Goal: Task Accomplishment & Management: Manage account settings

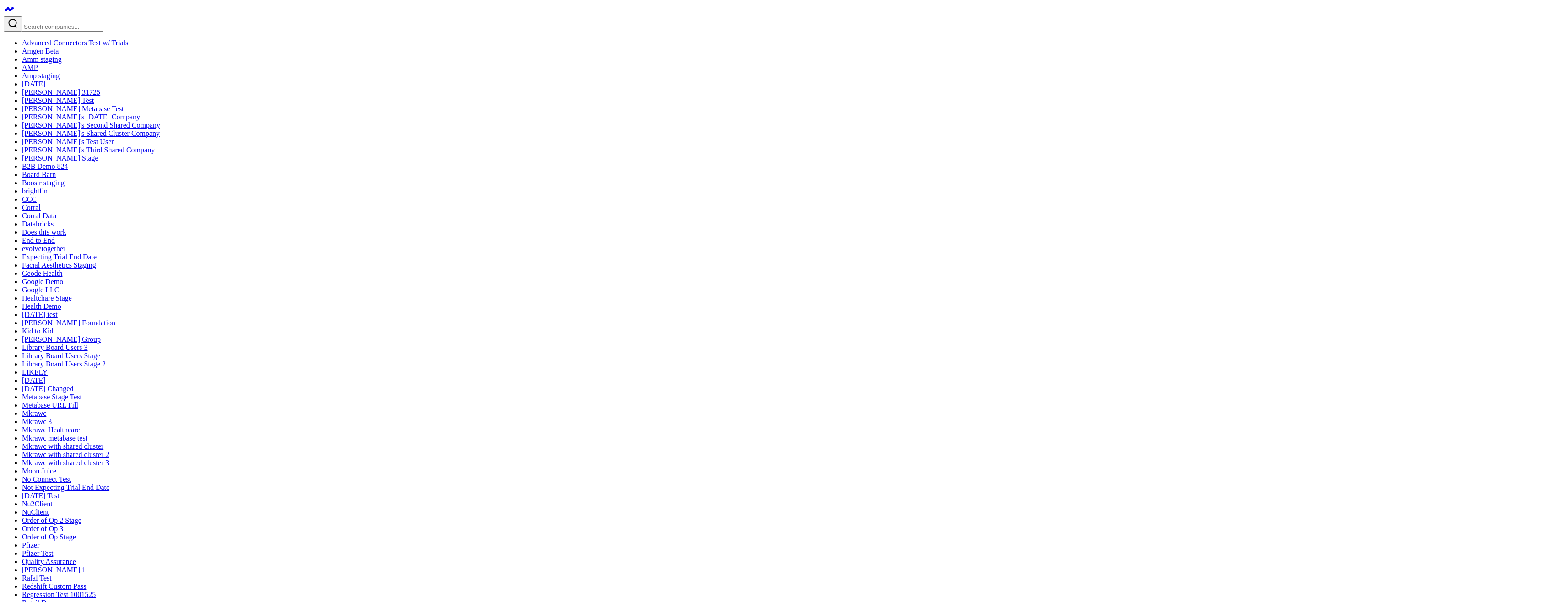
click at [65, 22] on input "Search companies input" at bounding box center [62, 27] width 81 height 10
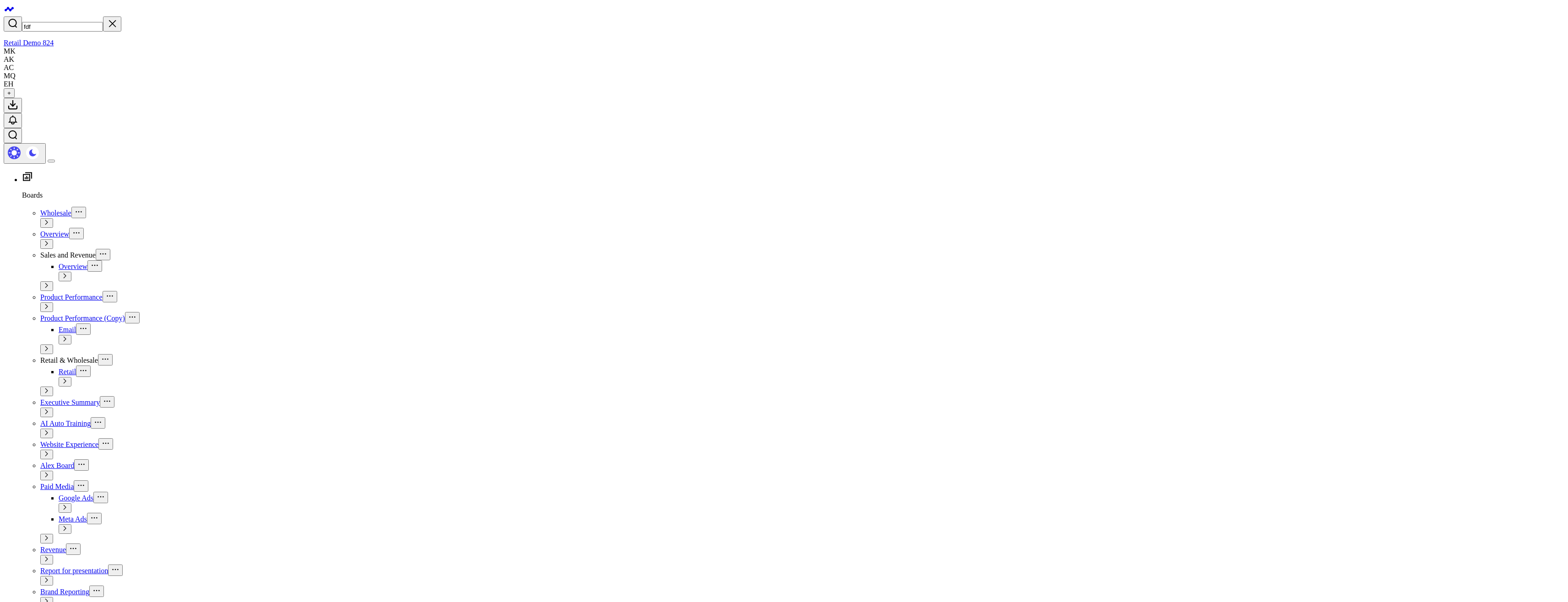
type input "fdf"
click at [110, 18] on icon "Clear search" at bounding box center [112, 23] width 11 height 11
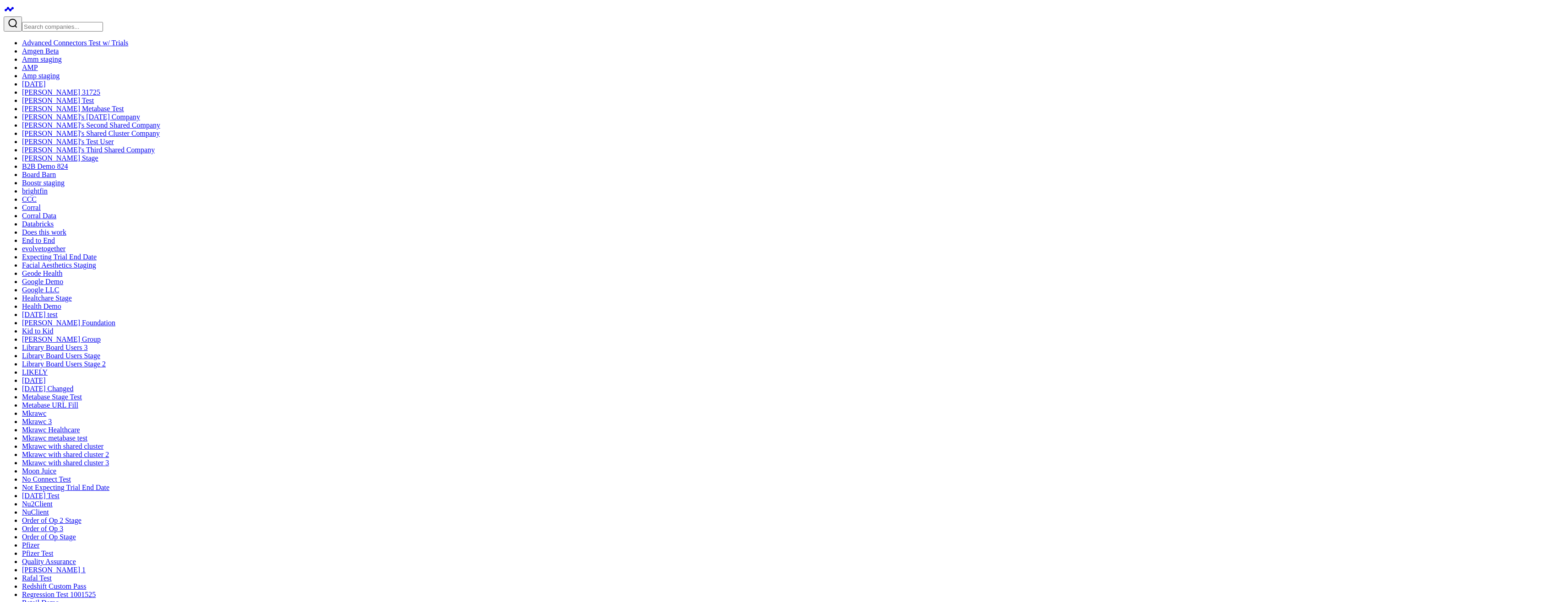
type input "test"
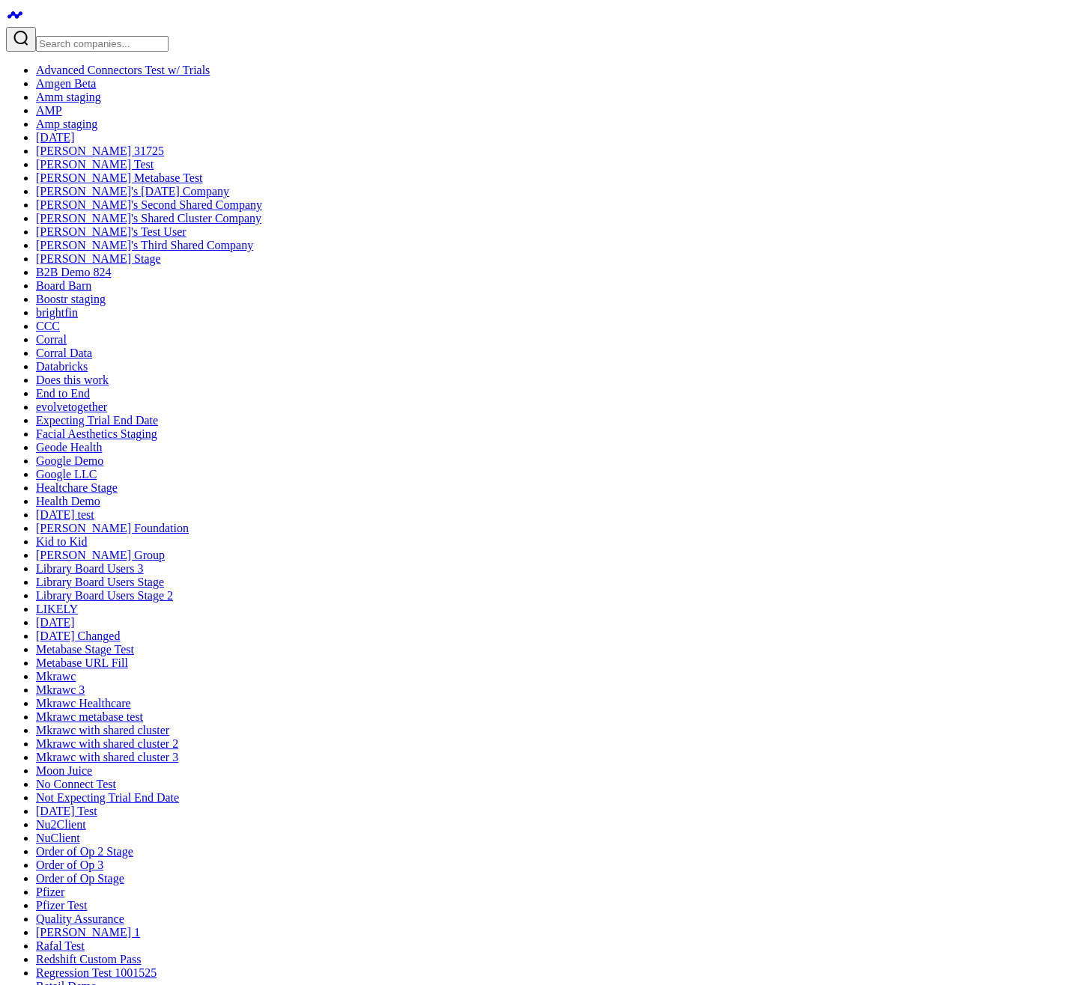
drag, startPoint x: 416, startPoint y: 60, endPoint x: 434, endPoint y: 61, distance: 18.0
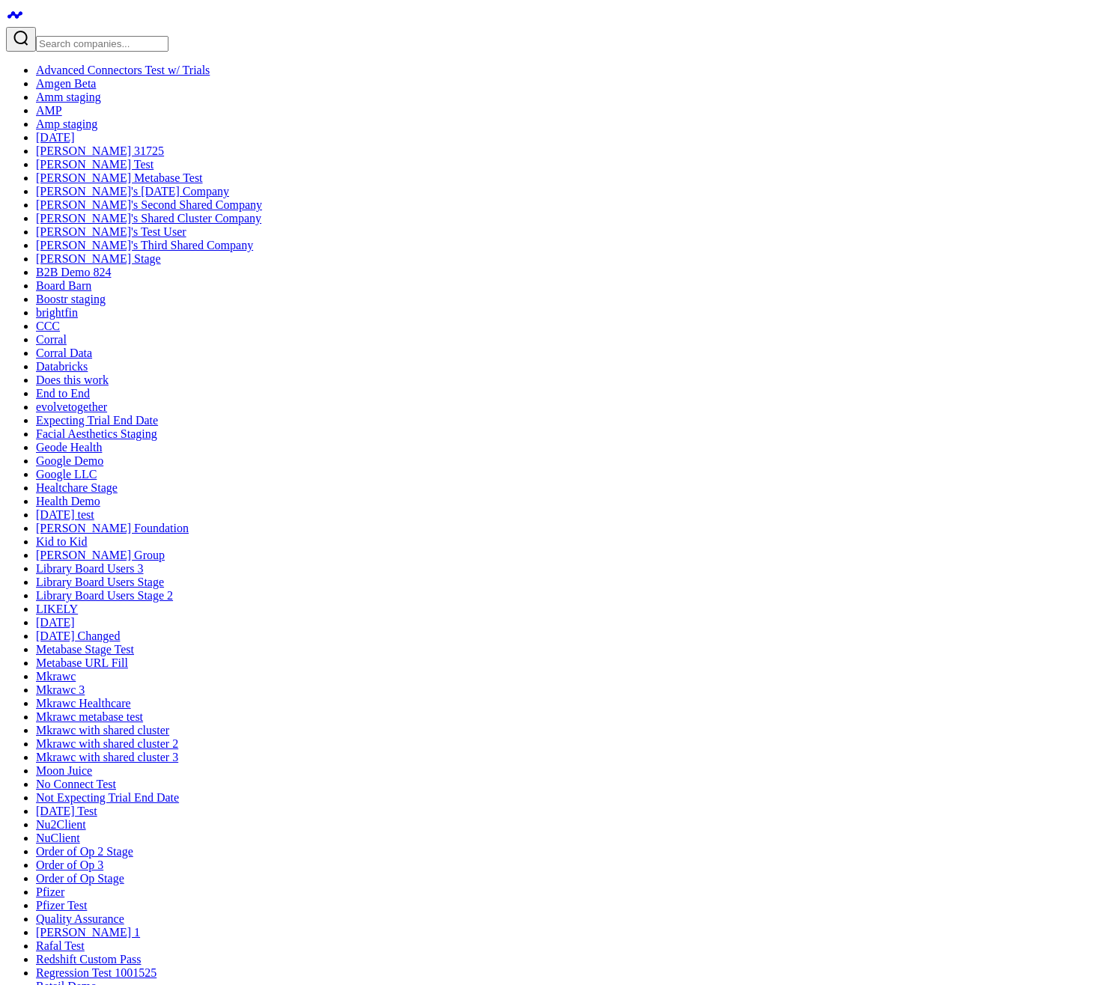
type input "test"
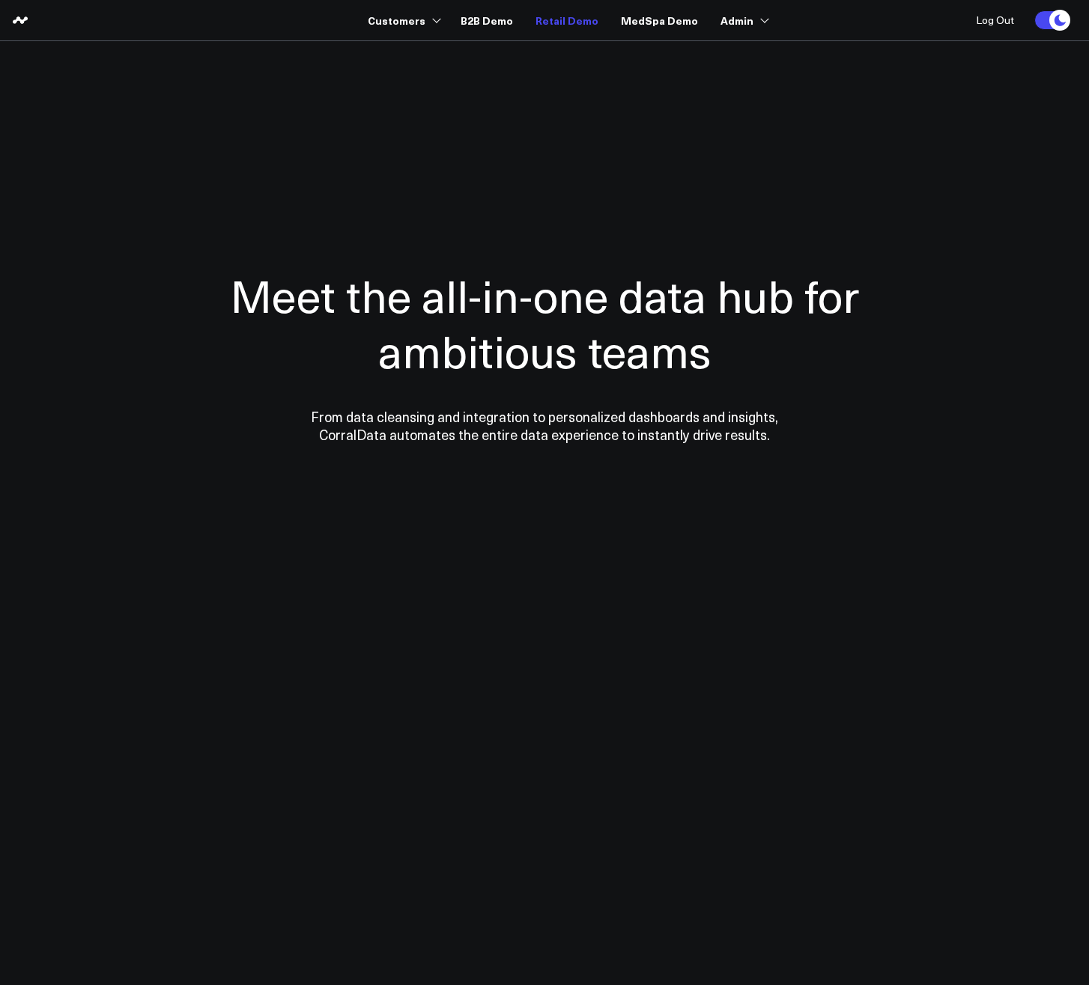
click at [568, 25] on link "Retail Demo" at bounding box center [566, 20] width 63 height 27
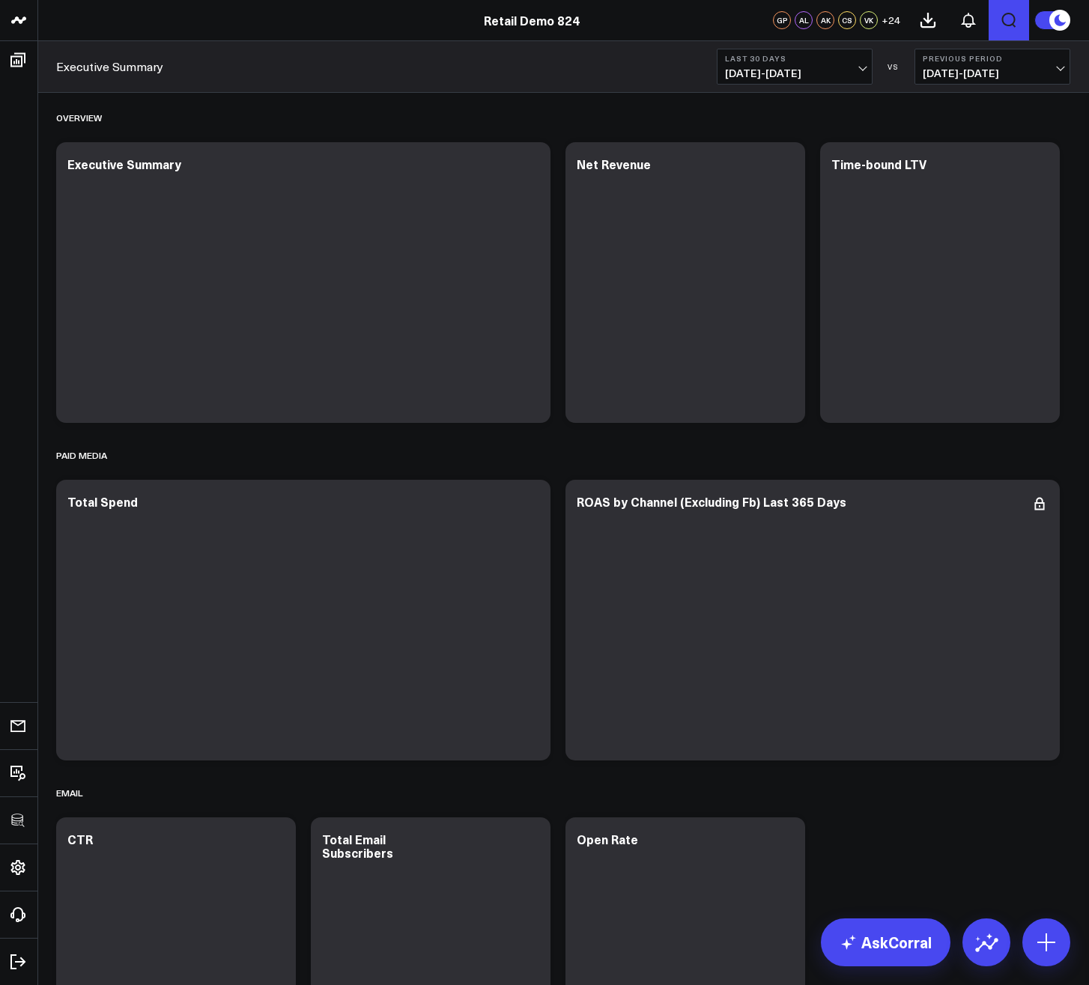
click at [997, 19] on button "Open search" at bounding box center [1008, 20] width 40 height 40
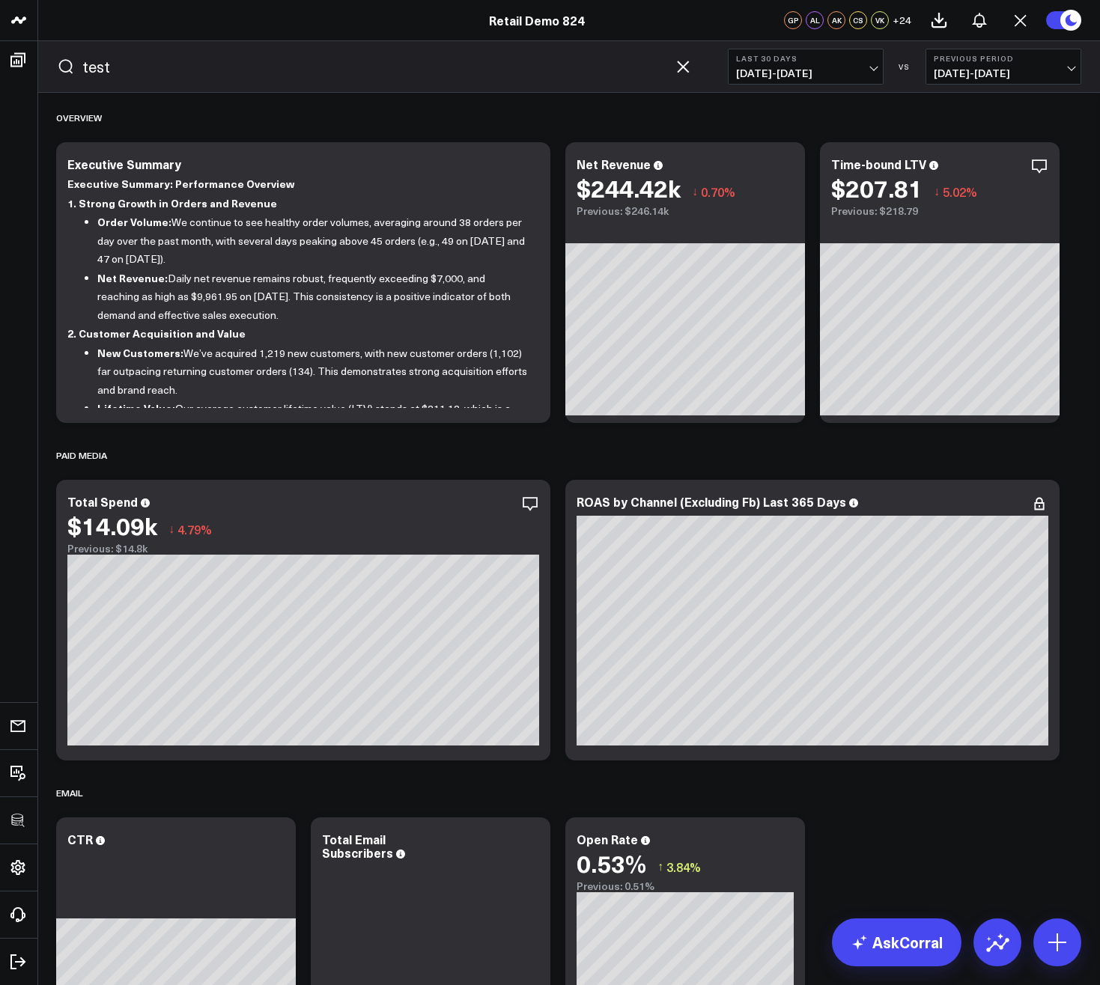
click at [573, 58] on input "test" at bounding box center [374, 66] width 584 height 22
type input "t"
type input "test"
click at [57, 58] on button "submit" at bounding box center [66, 67] width 18 height 18
click at [824, 73] on span "07/13/25 - 08/11/25" at bounding box center [805, 73] width 139 height 12
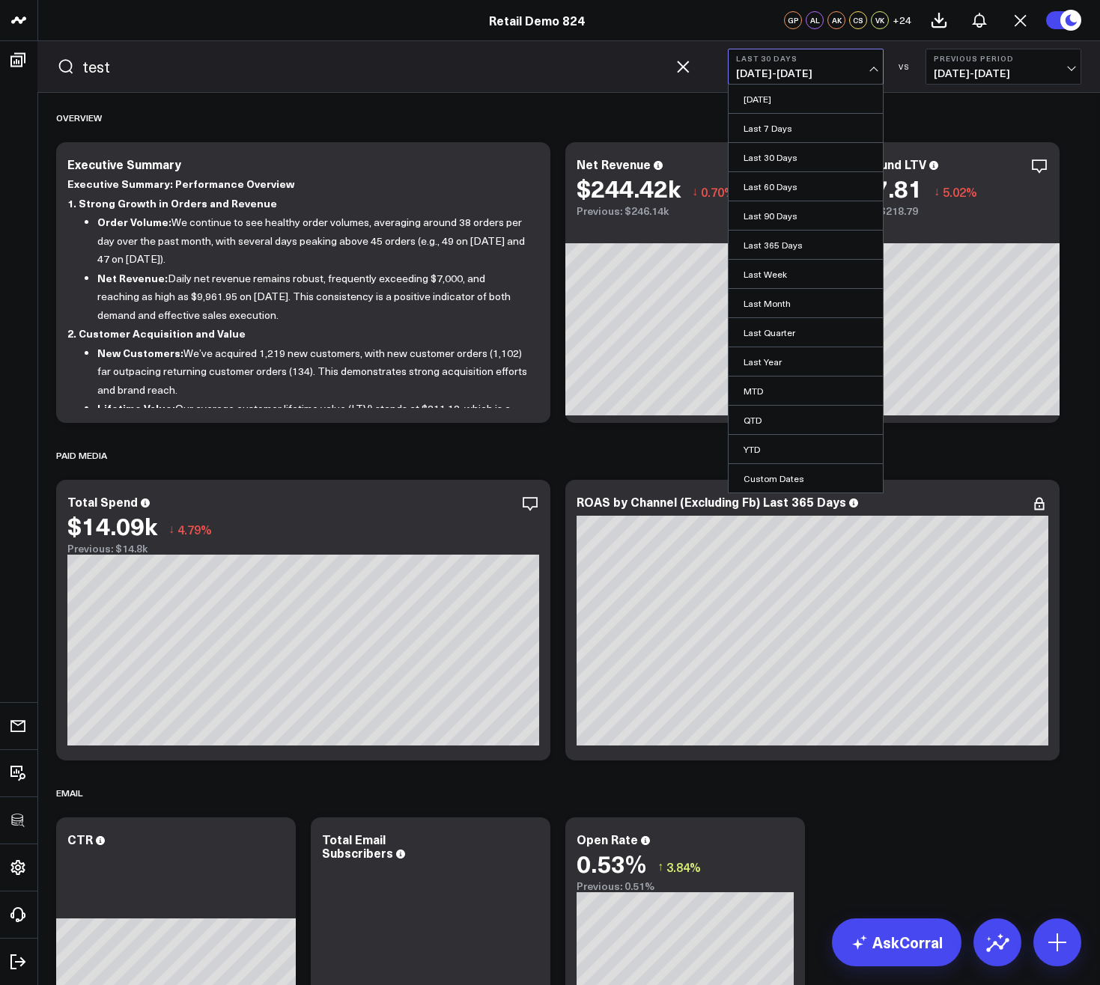
click at [824, 73] on span "07/13/25 - 08/11/25" at bounding box center [805, 73] width 139 height 12
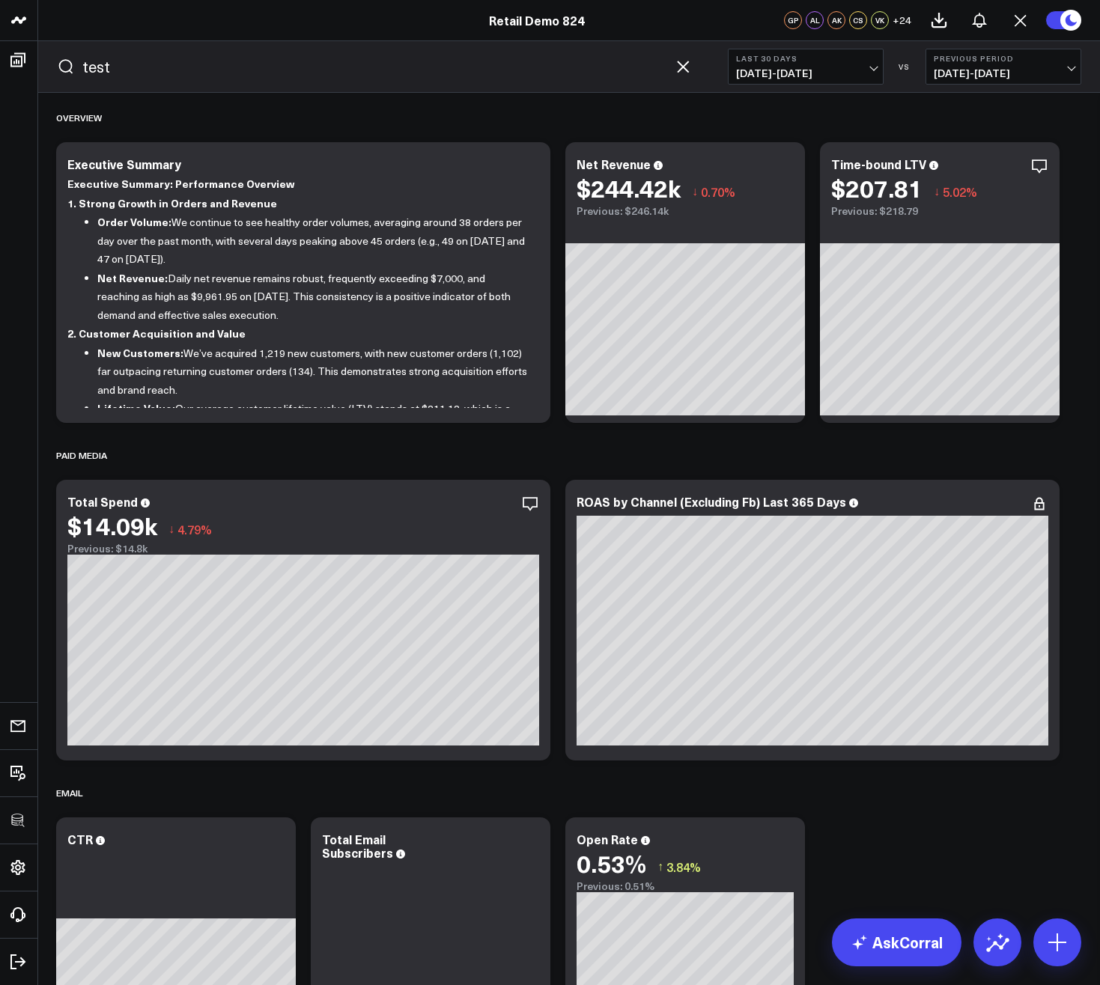
click at [684, 71] on icon "button" at bounding box center [683, 67] width 18 height 18
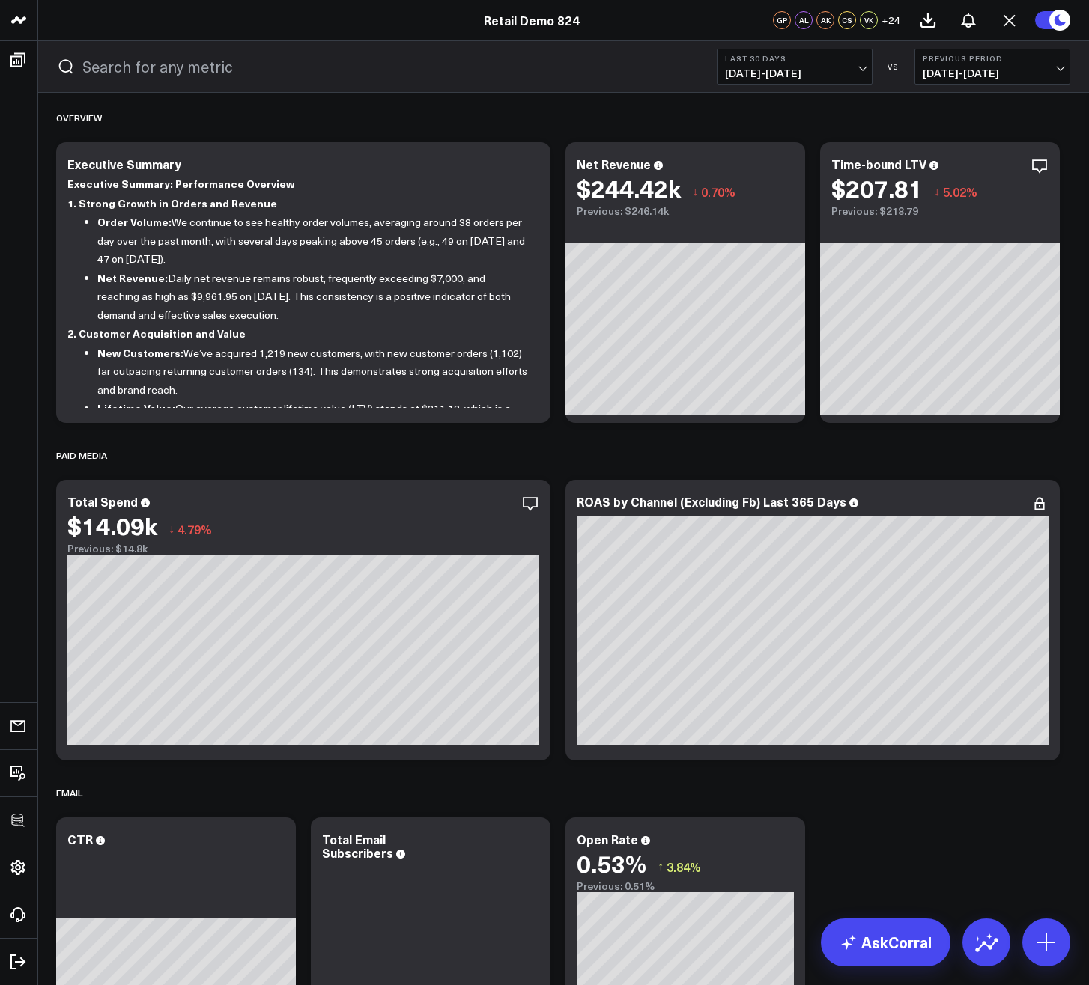
click at [555, 70] on input "text" at bounding box center [381, 66] width 598 height 22
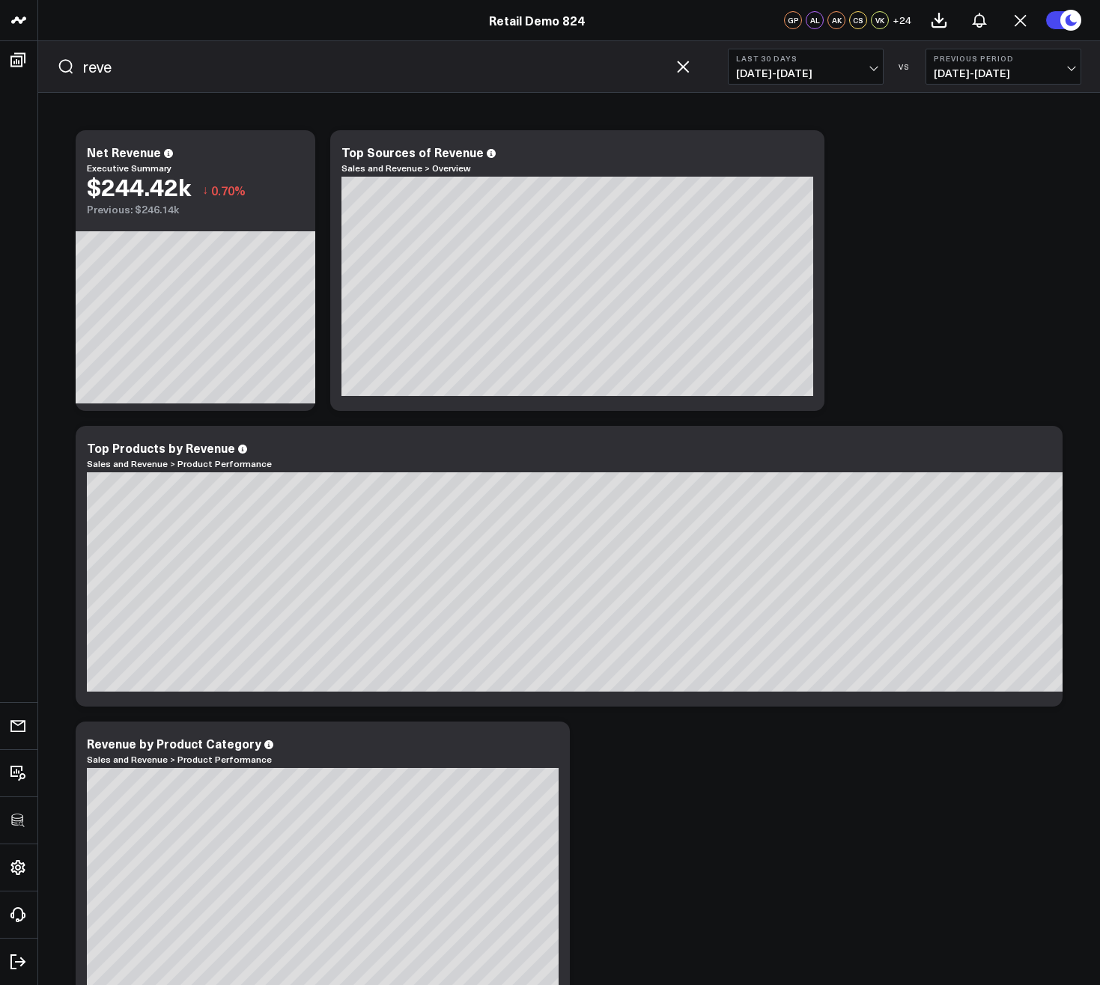
type input "reve"
click at [806, 73] on span "07/13/25 - 08/11/25" at bounding box center [805, 73] width 139 height 12
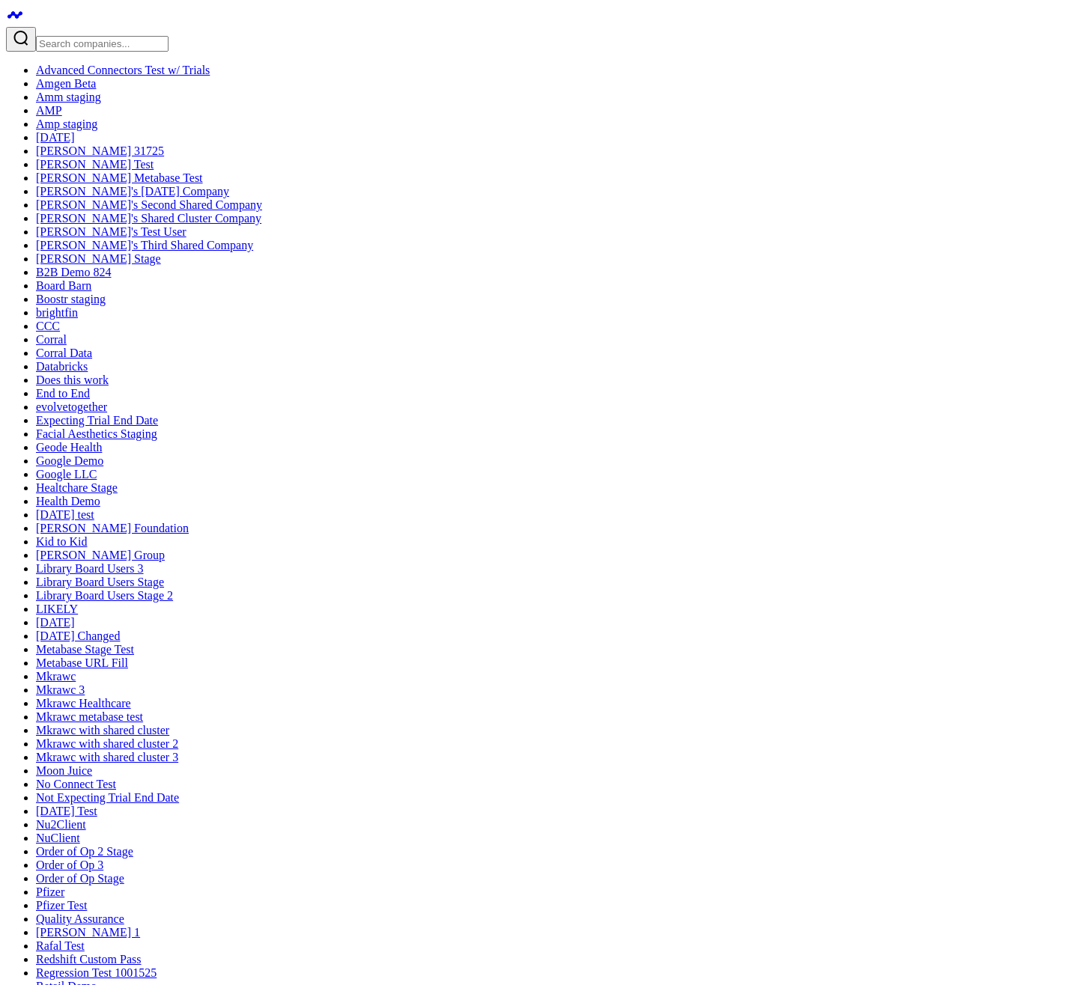
scroll to position [22, 0]
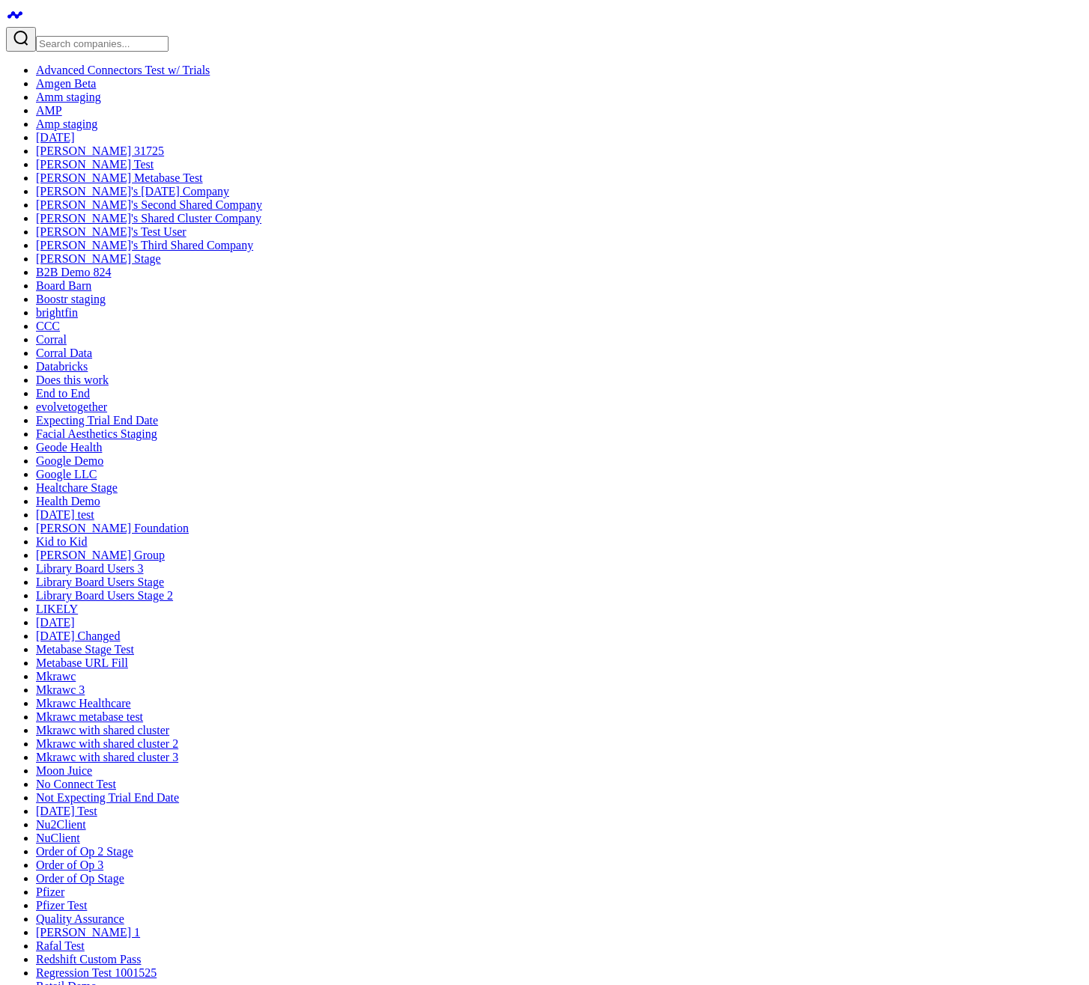
type input "test 812"
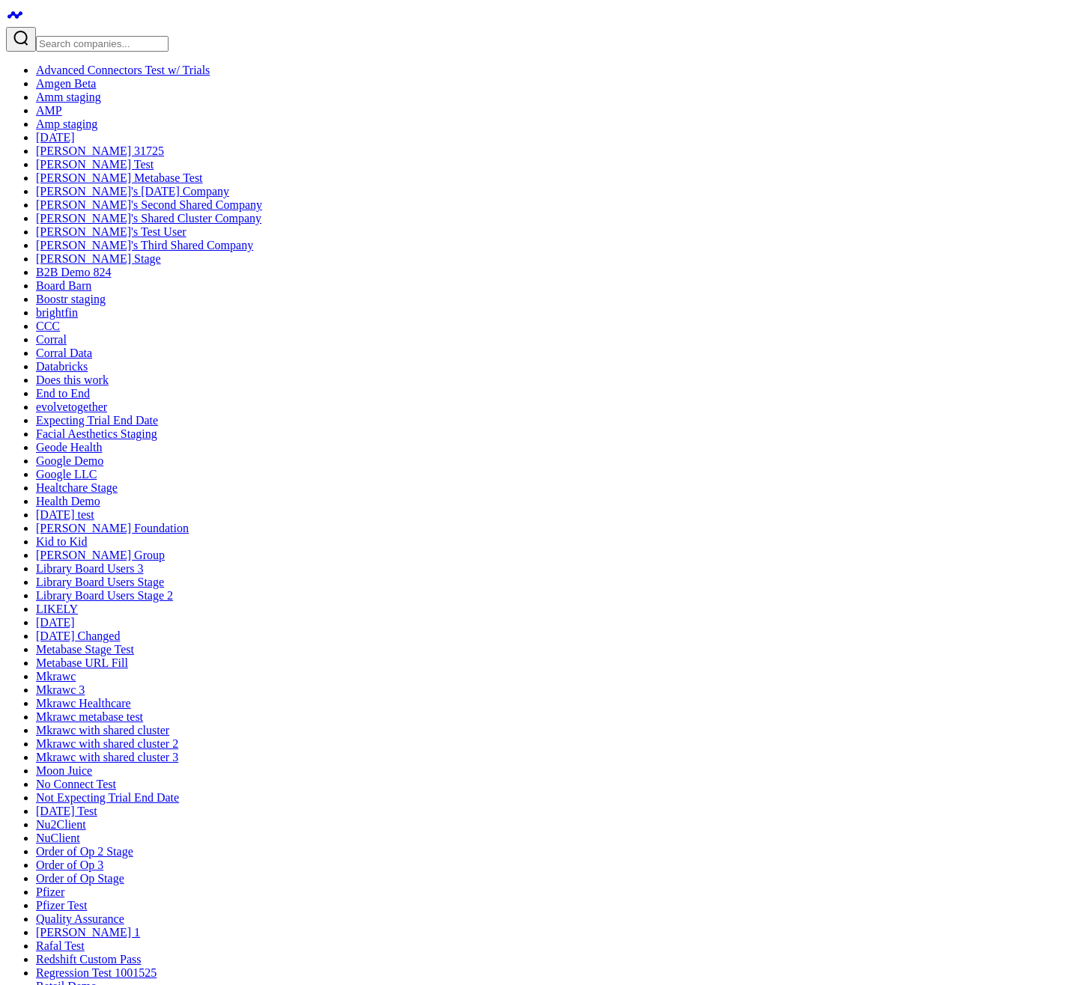
type textarea "s"
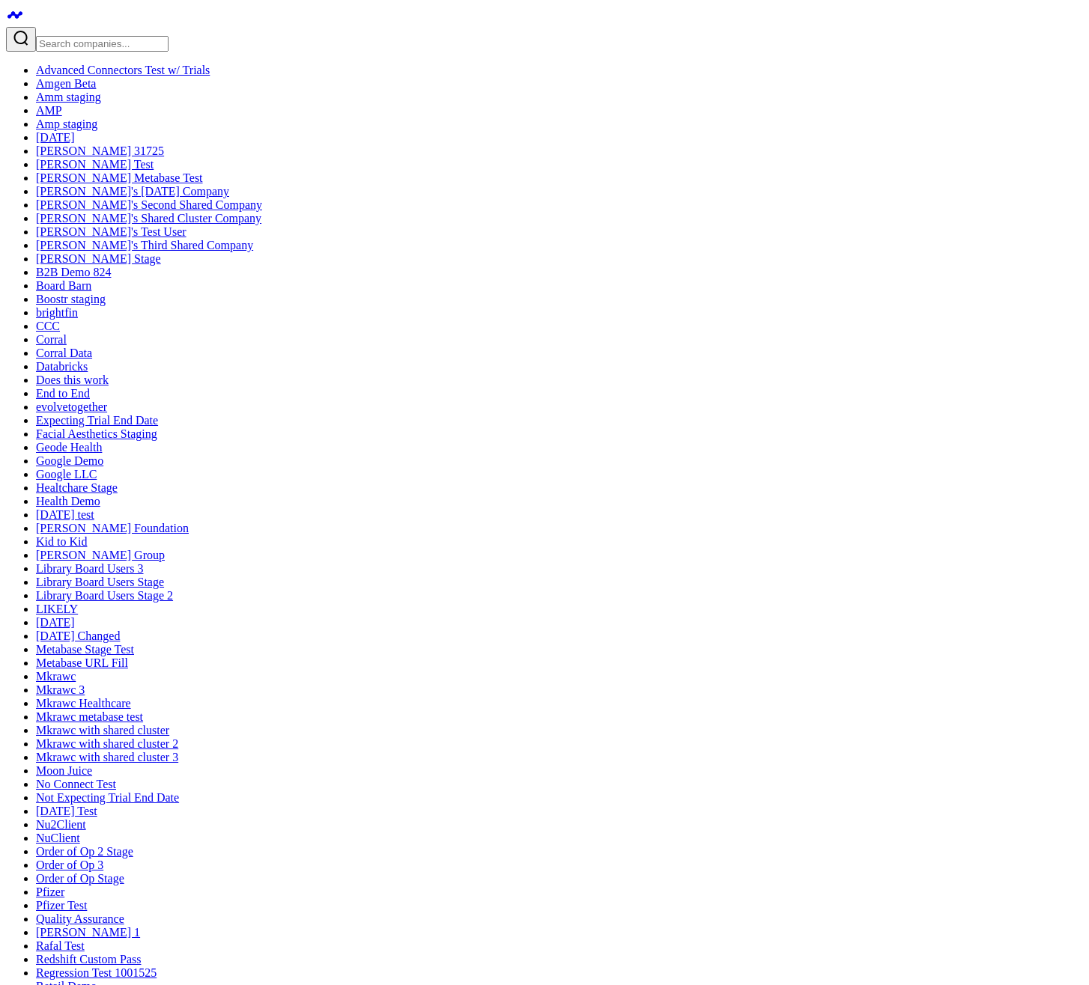
type textarea "[PERSON_NAME]"
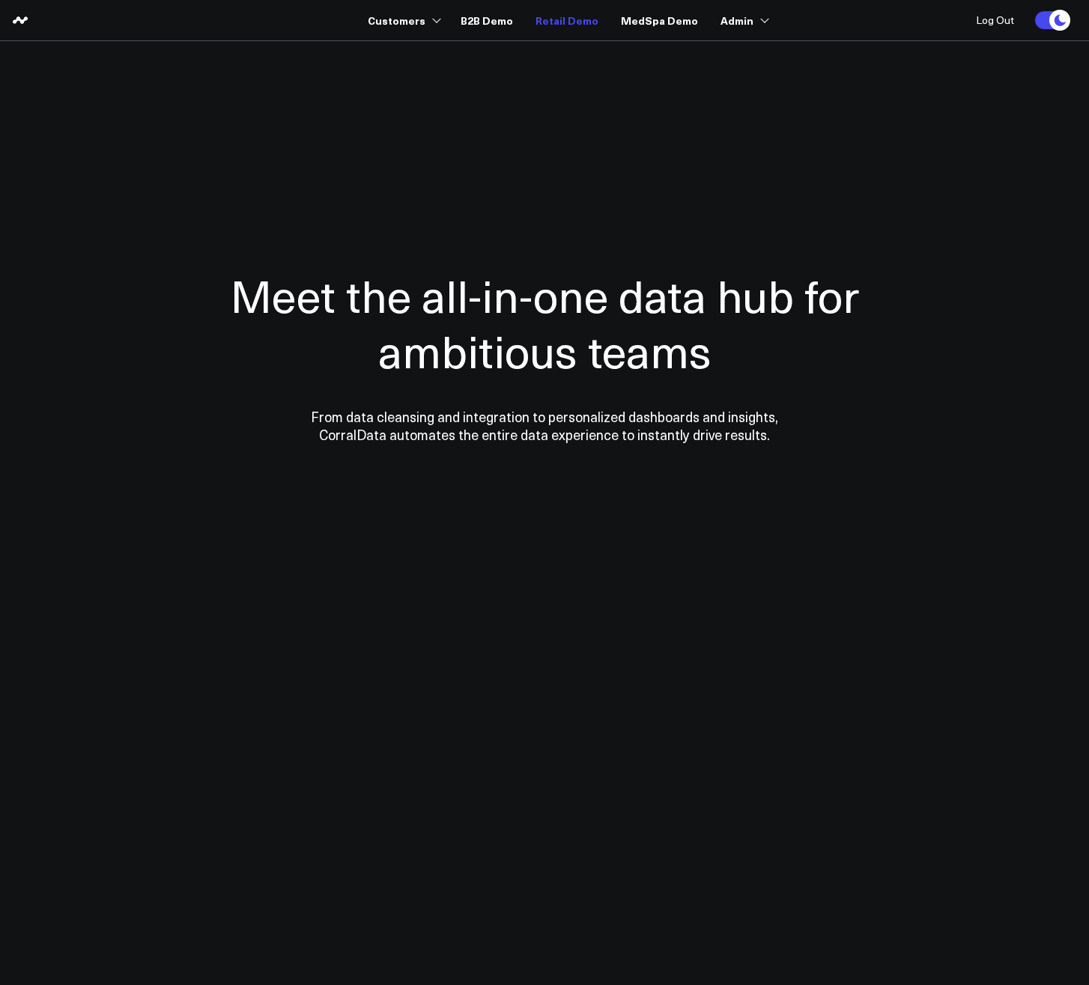
click at [550, 19] on link "Retail Demo" at bounding box center [566, 20] width 63 height 27
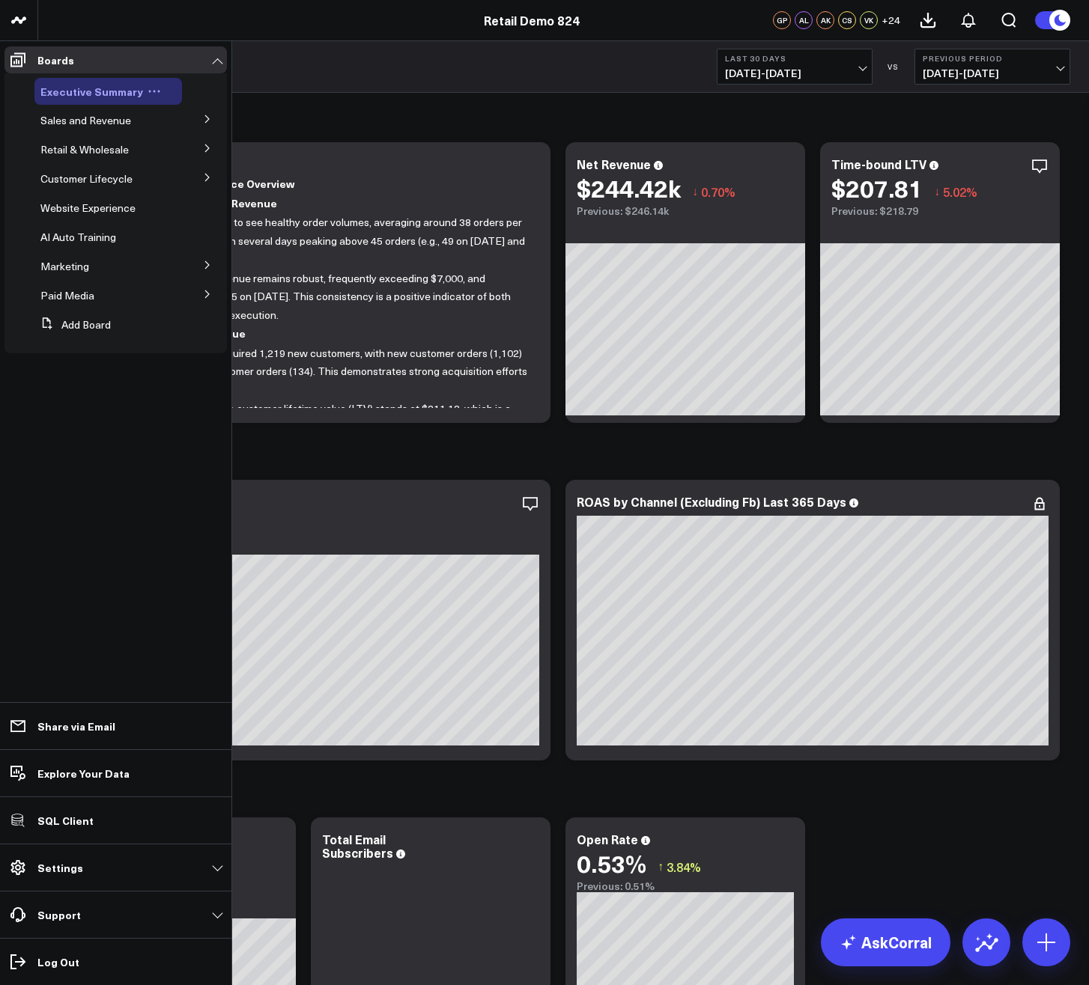
click at [154, 92] on icon at bounding box center [155, 92] width 2 height 2
click at [207, 144] on button "Edit Permissions" at bounding box center [217, 140] width 121 height 29
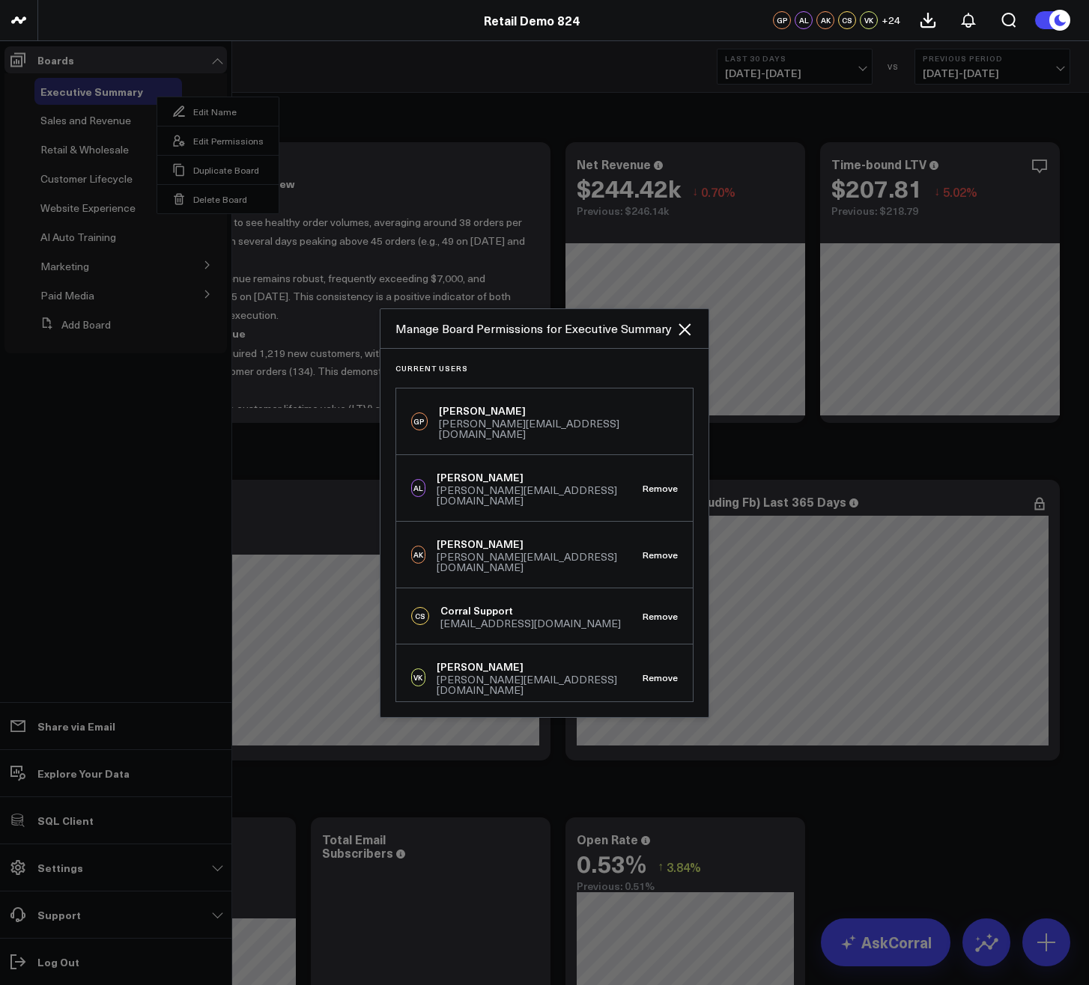
scroll to position [719, 0]
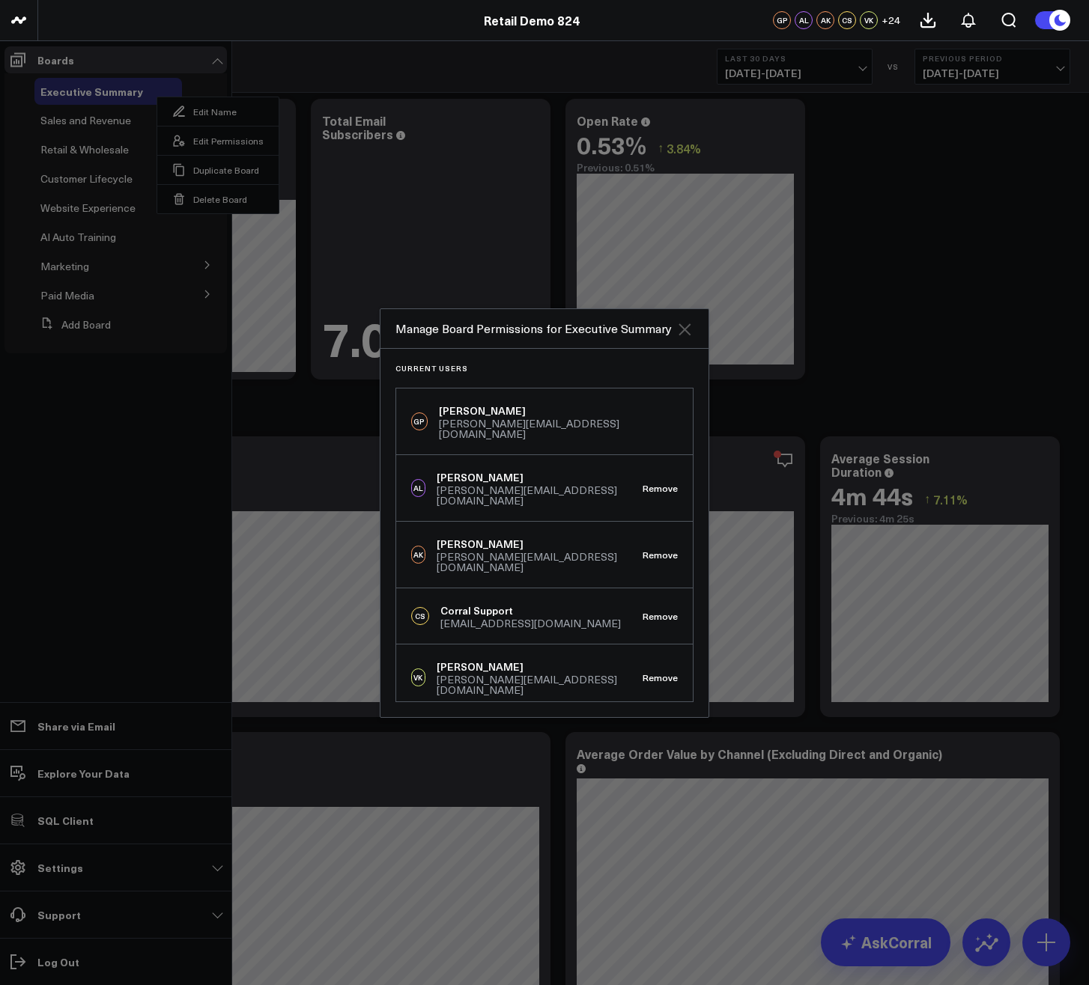
click at [682, 333] on icon at bounding box center [684, 329] width 12 height 12
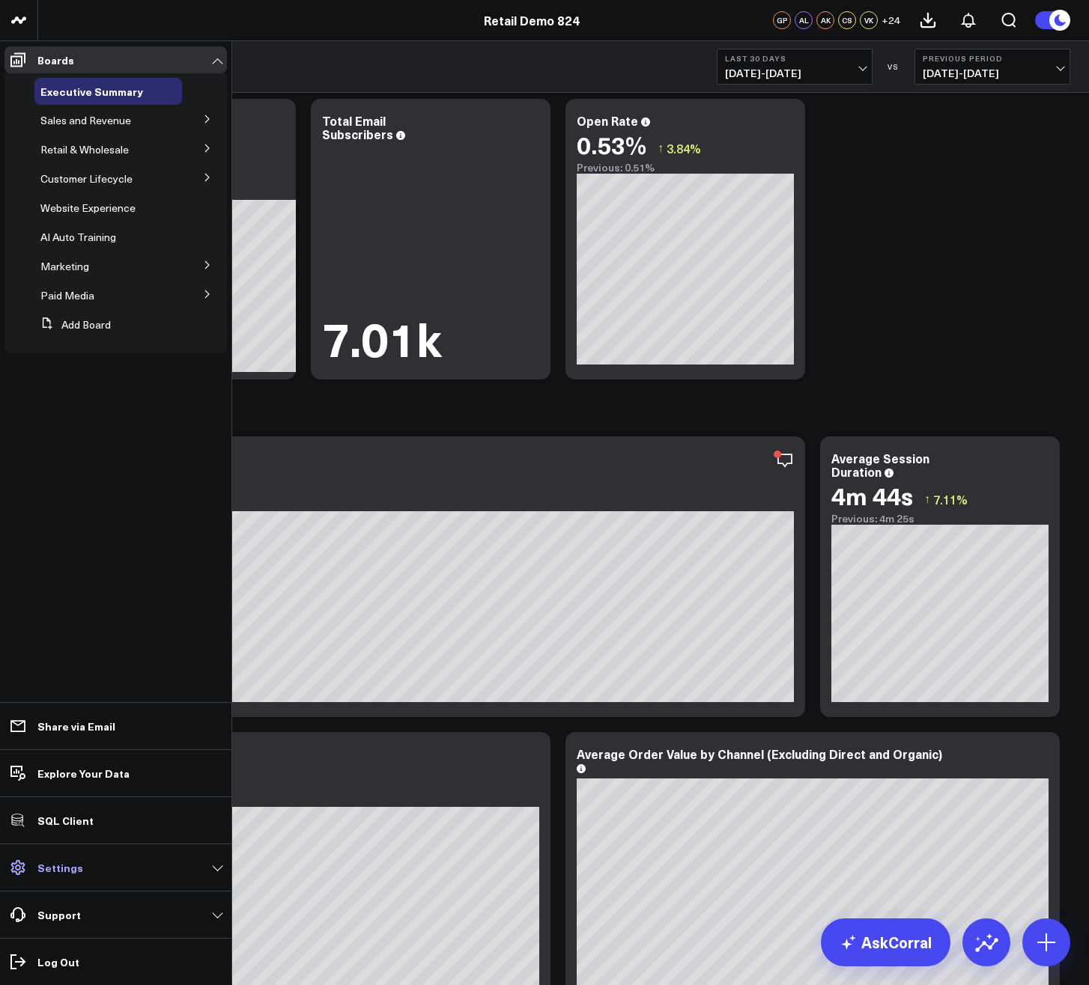
click at [73, 868] on p "Settings" at bounding box center [60, 868] width 46 height 12
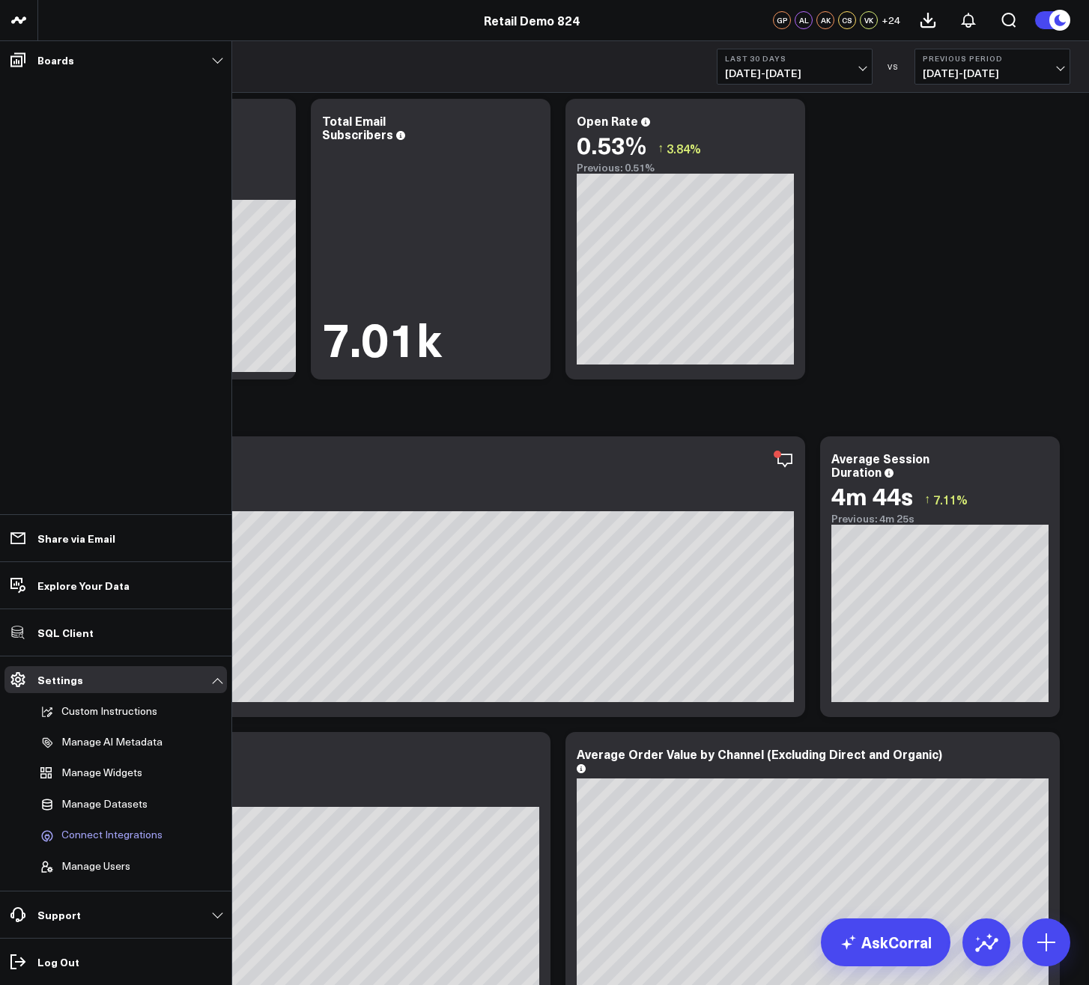
click at [108, 827] on link "Connect Integrations" at bounding box center [108, 835] width 148 height 28
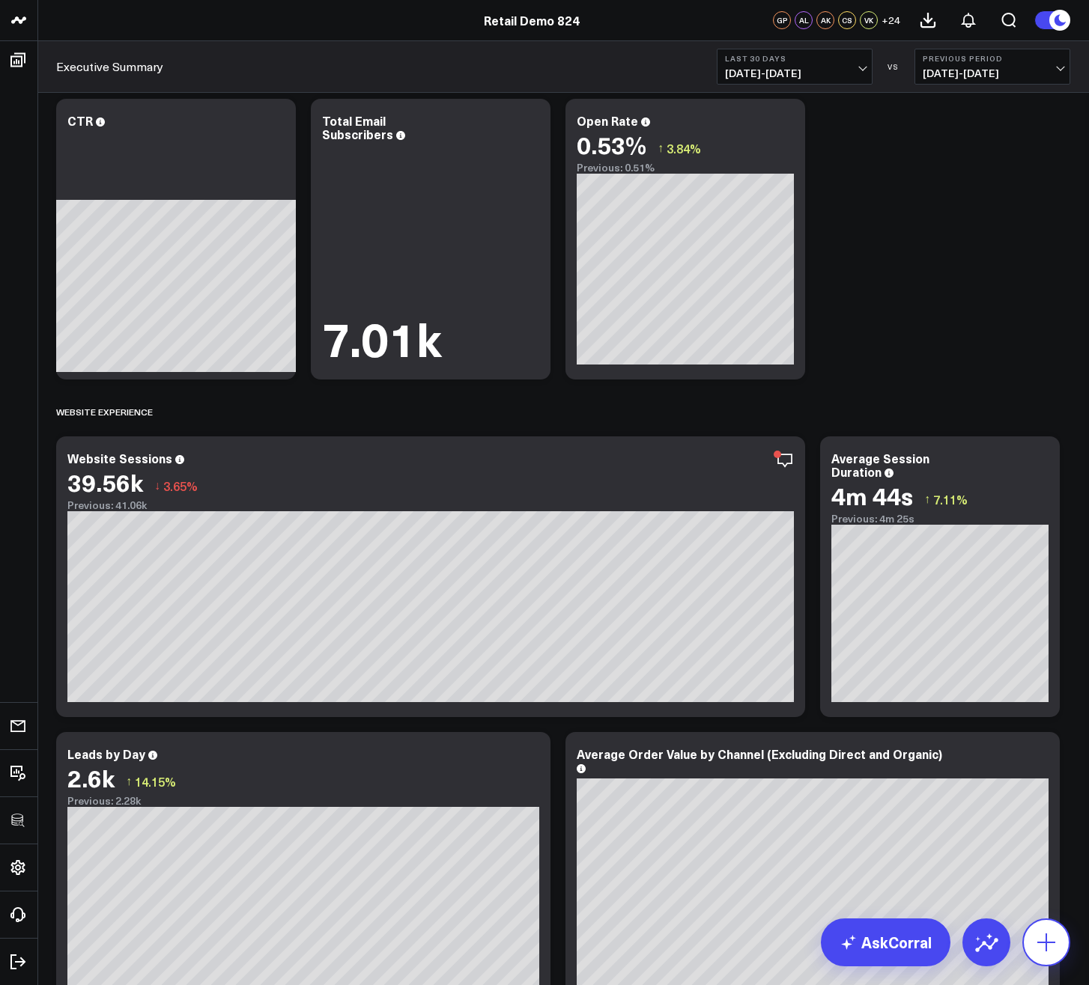
click at [1045, 937] on icon at bounding box center [1046, 943] width 24 height 24
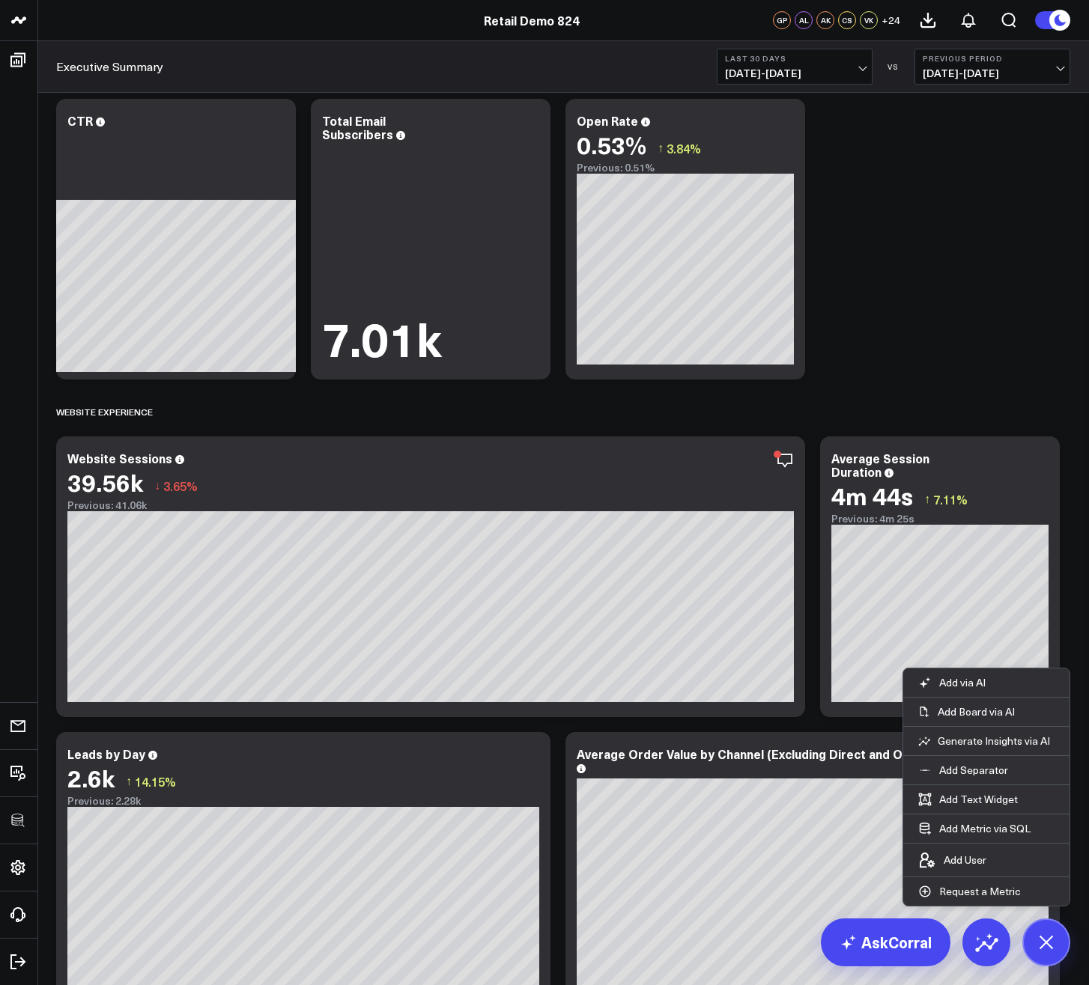
drag, startPoint x: 908, startPoint y: 309, endPoint x: 889, endPoint y: 326, distance: 25.4
click at [711, 413] on div "Website Experience" at bounding box center [563, 412] width 1014 height 34
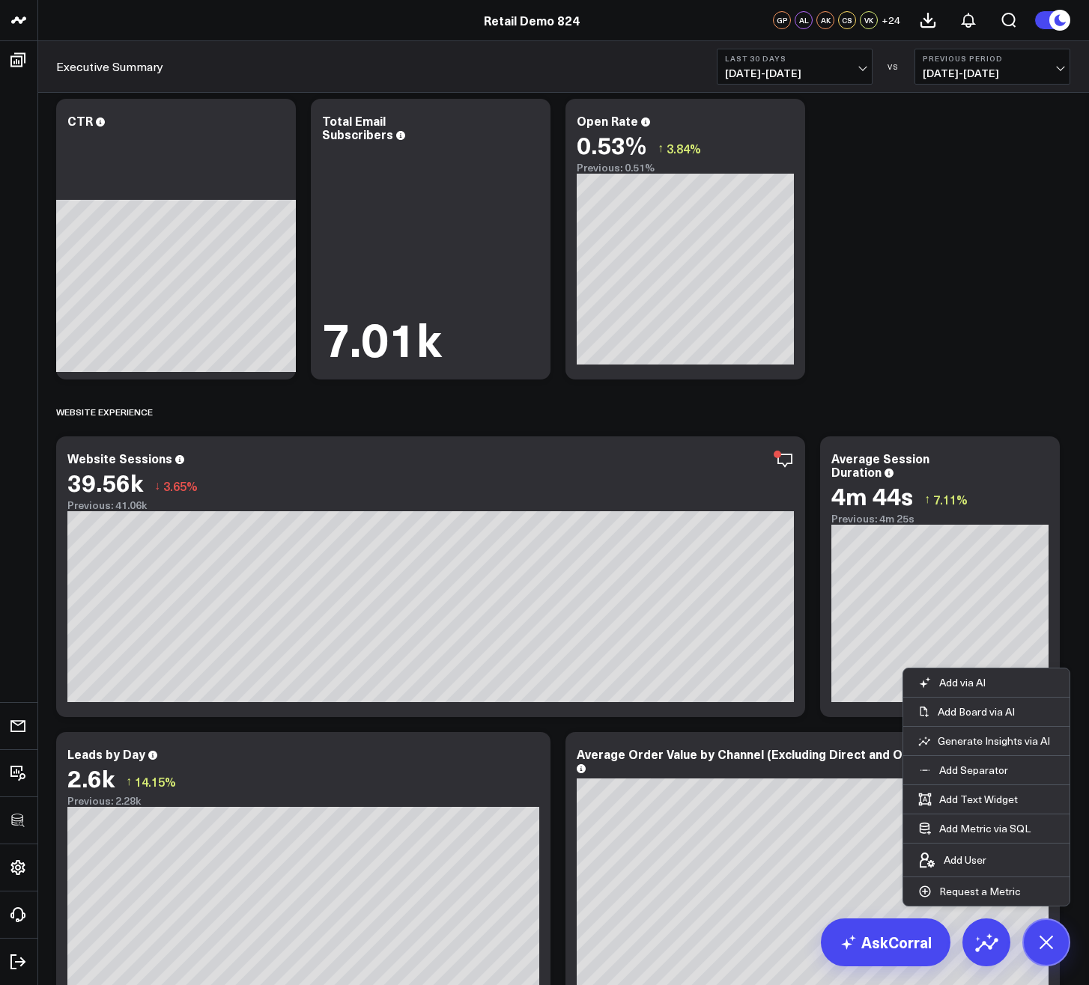
click at [973, 824] on button "Add Metric via SQL" at bounding box center [974, 829] width 142 height 28
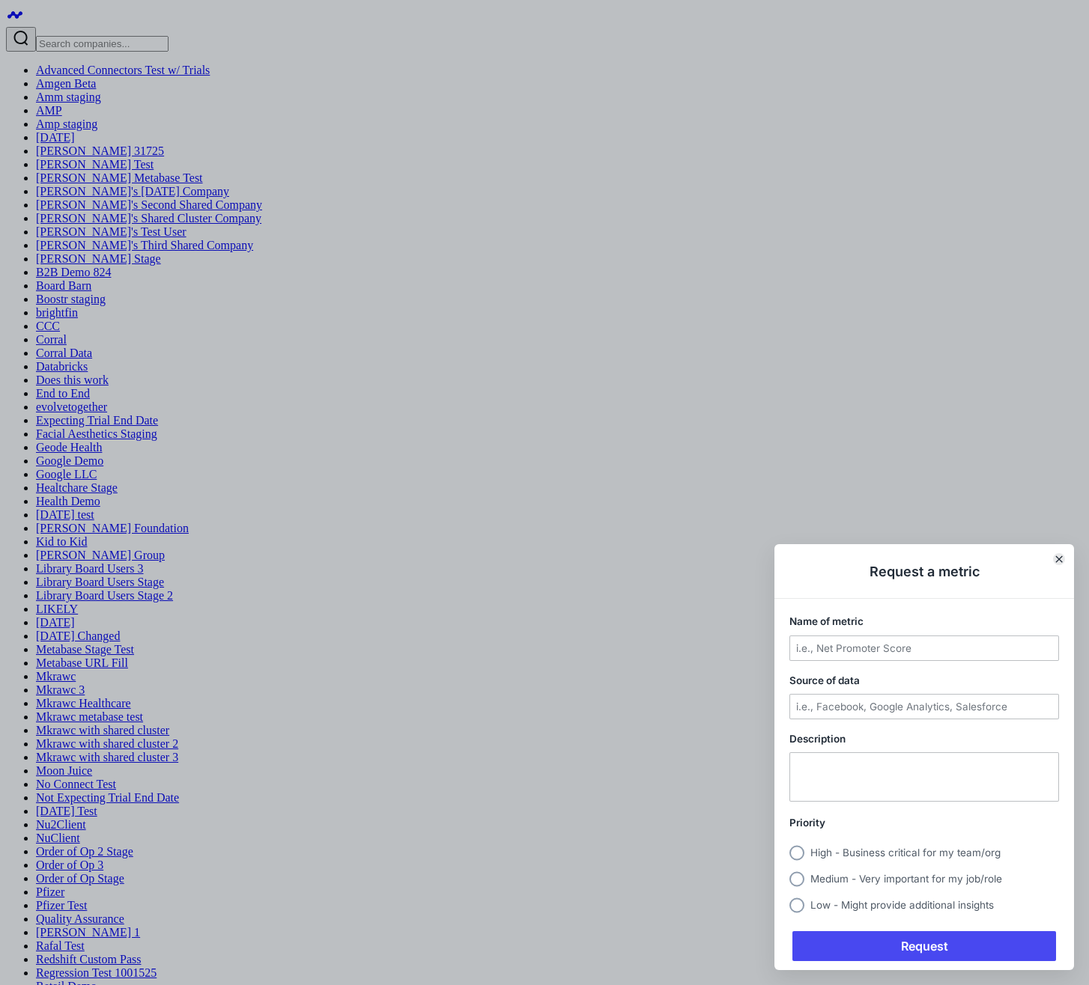
click at [1059, 562] on icon "Close" at bounding box center [1059, 559] width 6 height 6
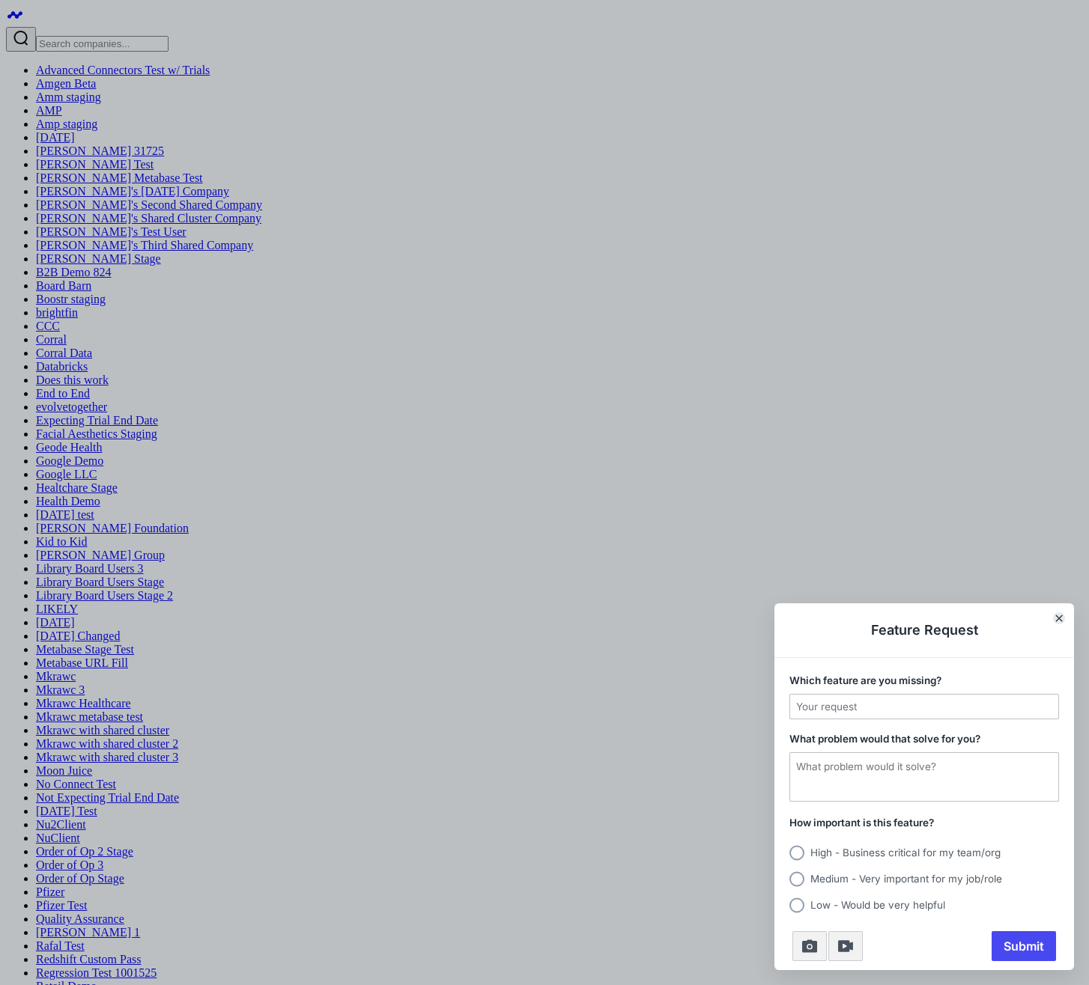
click at [1057, 613] on button "Close" at bounding box center [1059, 619] width 12 height 12
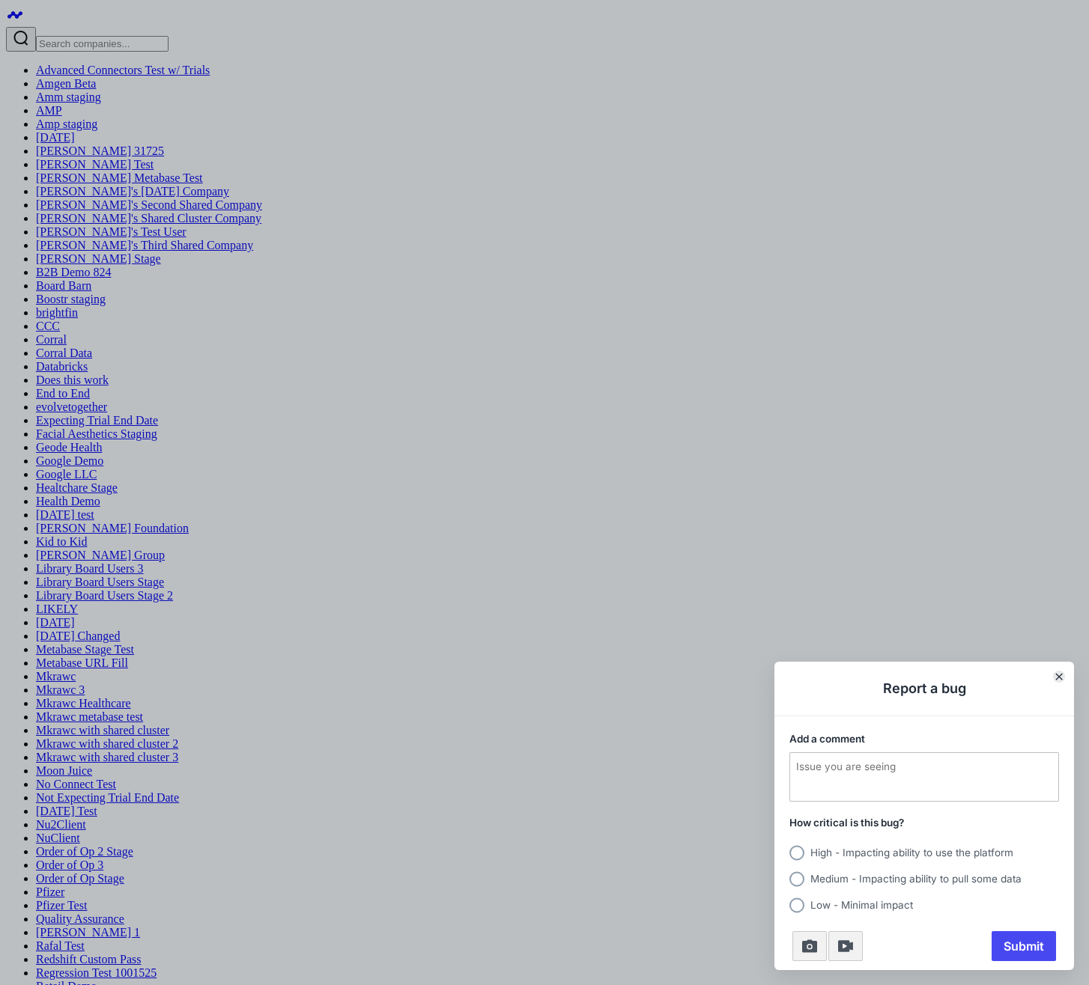
click at [1061, 678] on icon "Close" at bounding box center [1058, 676] width 7 height 7
